Goal: Browse casually: Explore the website without a specific task or goal

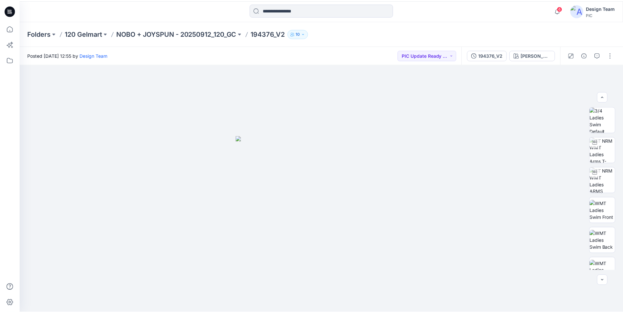
scroll to position [98, 0]
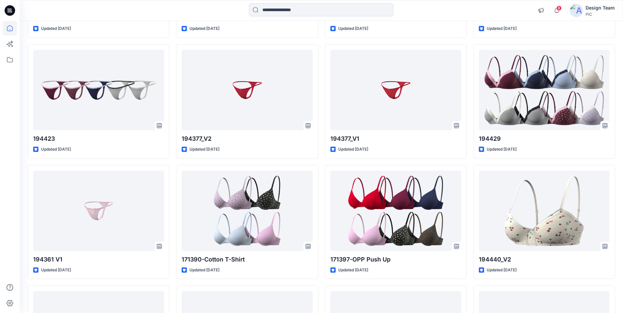
scroll to position [394, 0]
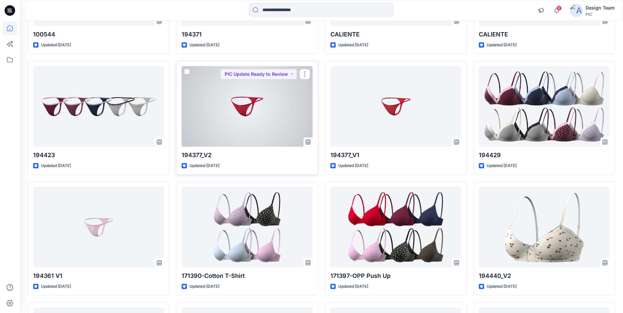
click at [233, 98] on div at bounding box center [246, 106] width 131 height 80
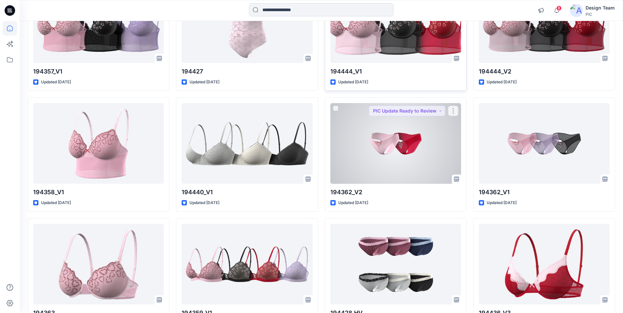
scroll to position [722, 0]
